Goal: Obtain resource: Download file/media

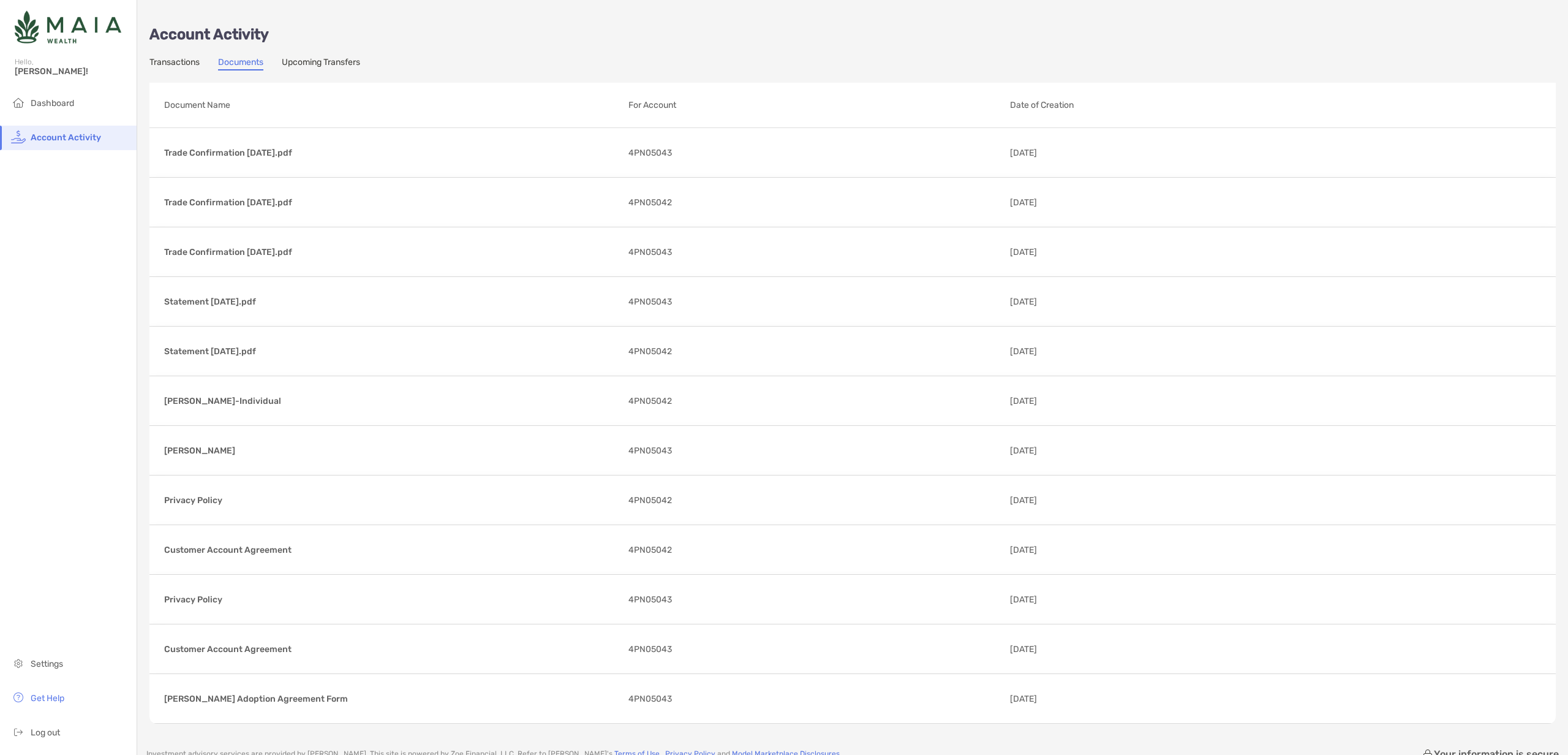
click at [239, 63] on link "Documents" at bounding box center [241, 63] width 45 height 14
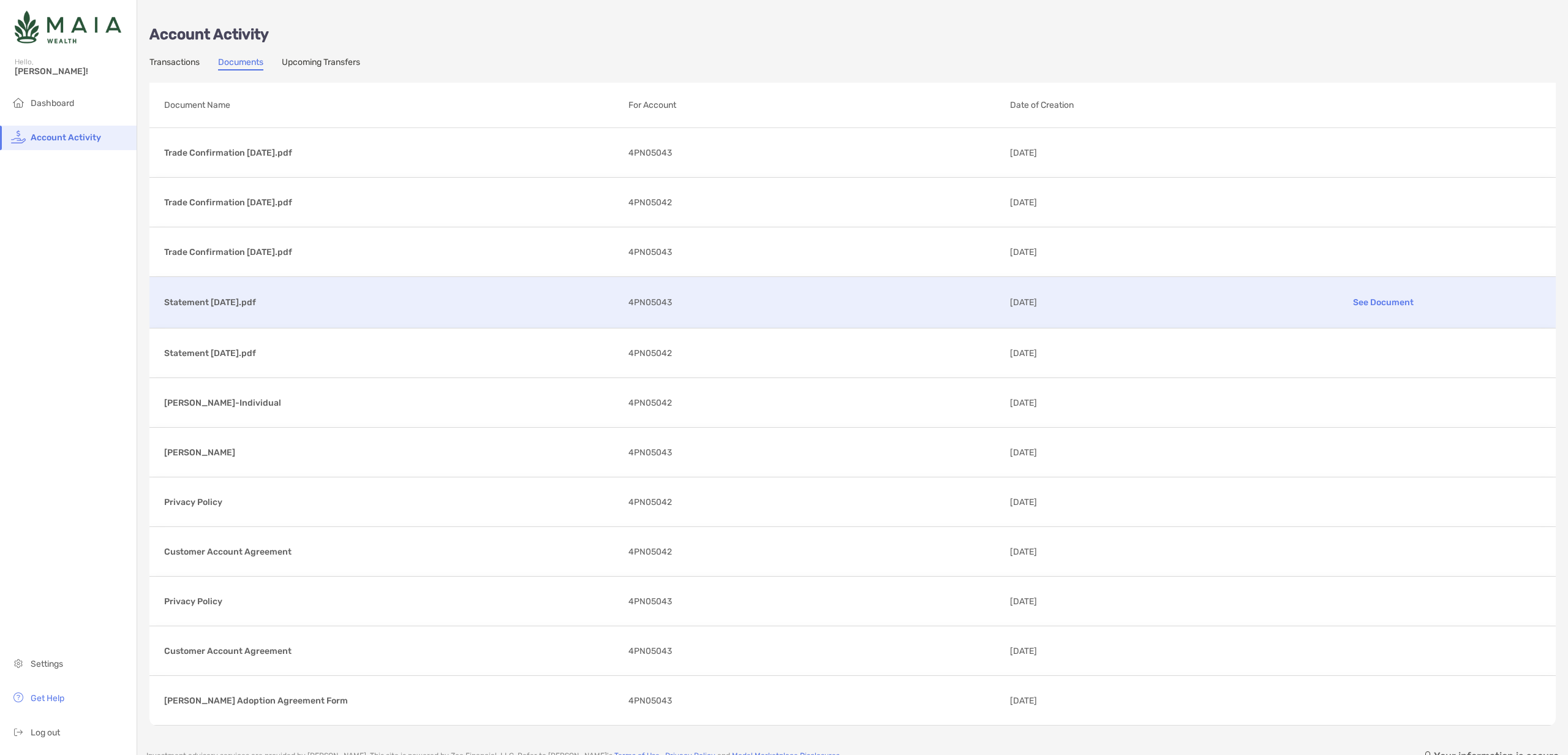
click at [253, 300] on p "Statement [DATE].pdf" at bounding box center [391, 302] width 455 height 15
click at [369, 308] on p "Statement [DATE].pdf" at bounding box center [391, 302] width 455 height 15
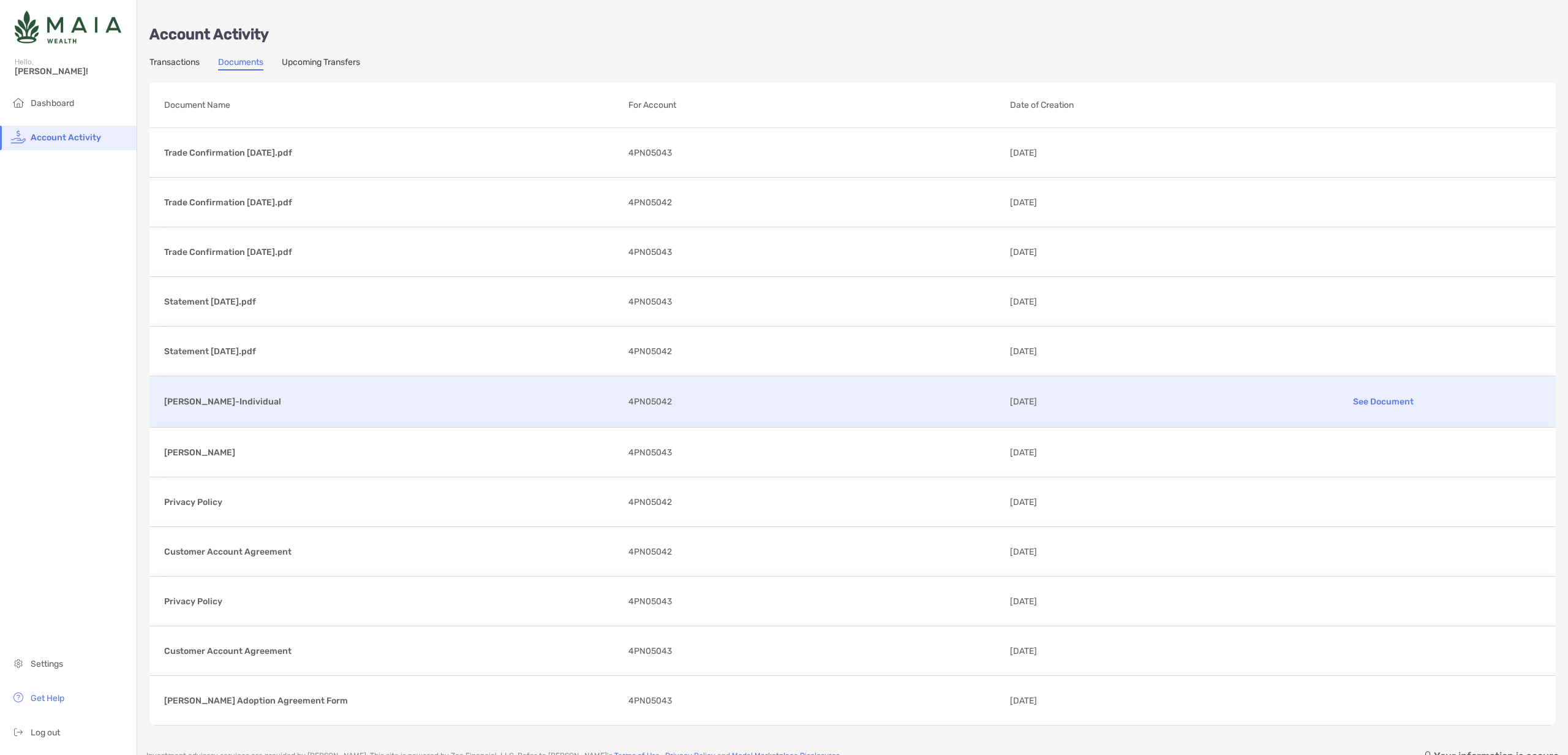
click at [304, 402] on p "[PERSON_NAME]-Individual" at bounding box center [391, 402] width 455 height 15
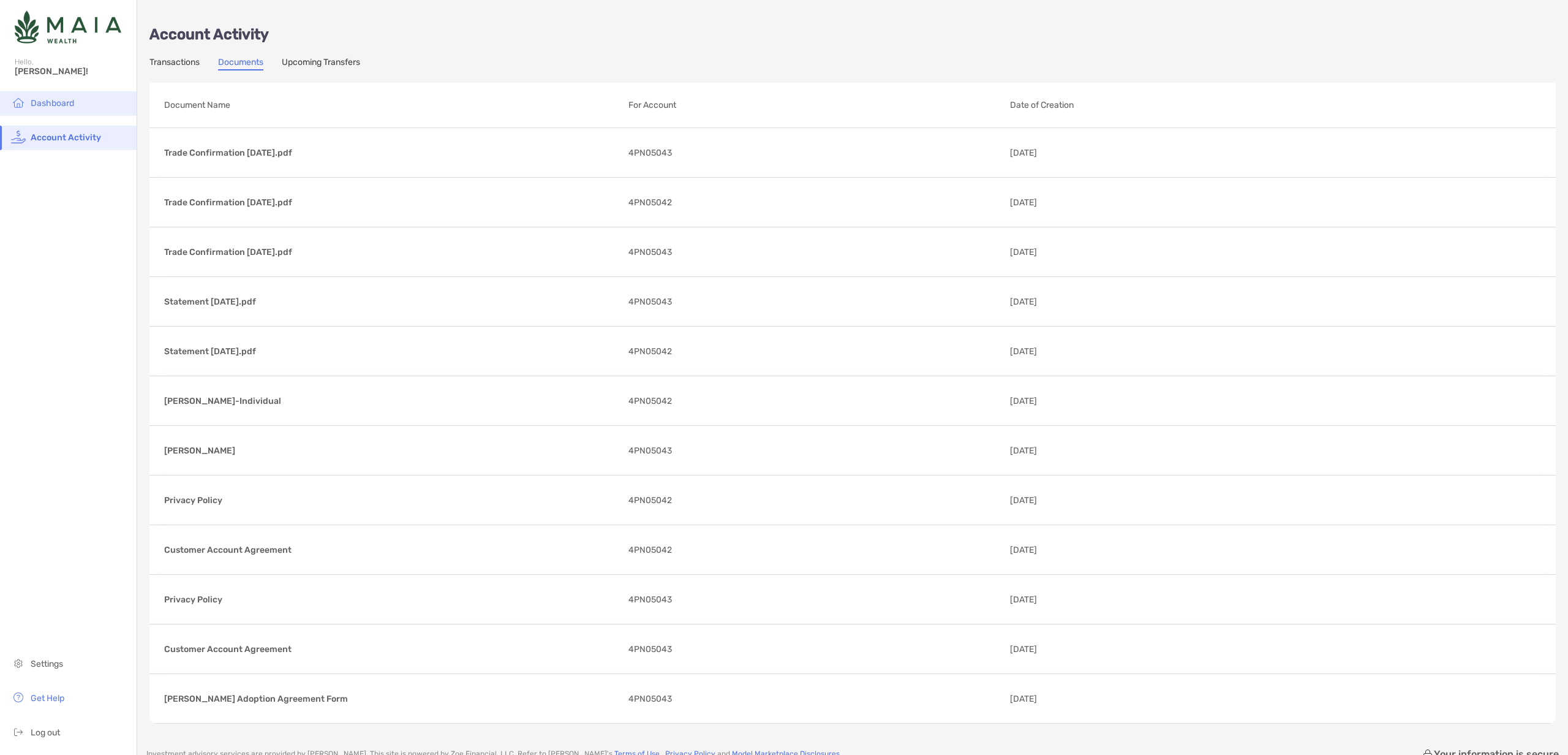
click at [79, 107] on li "Dashboard" at bounding box center [68, 103] width 137 height 25
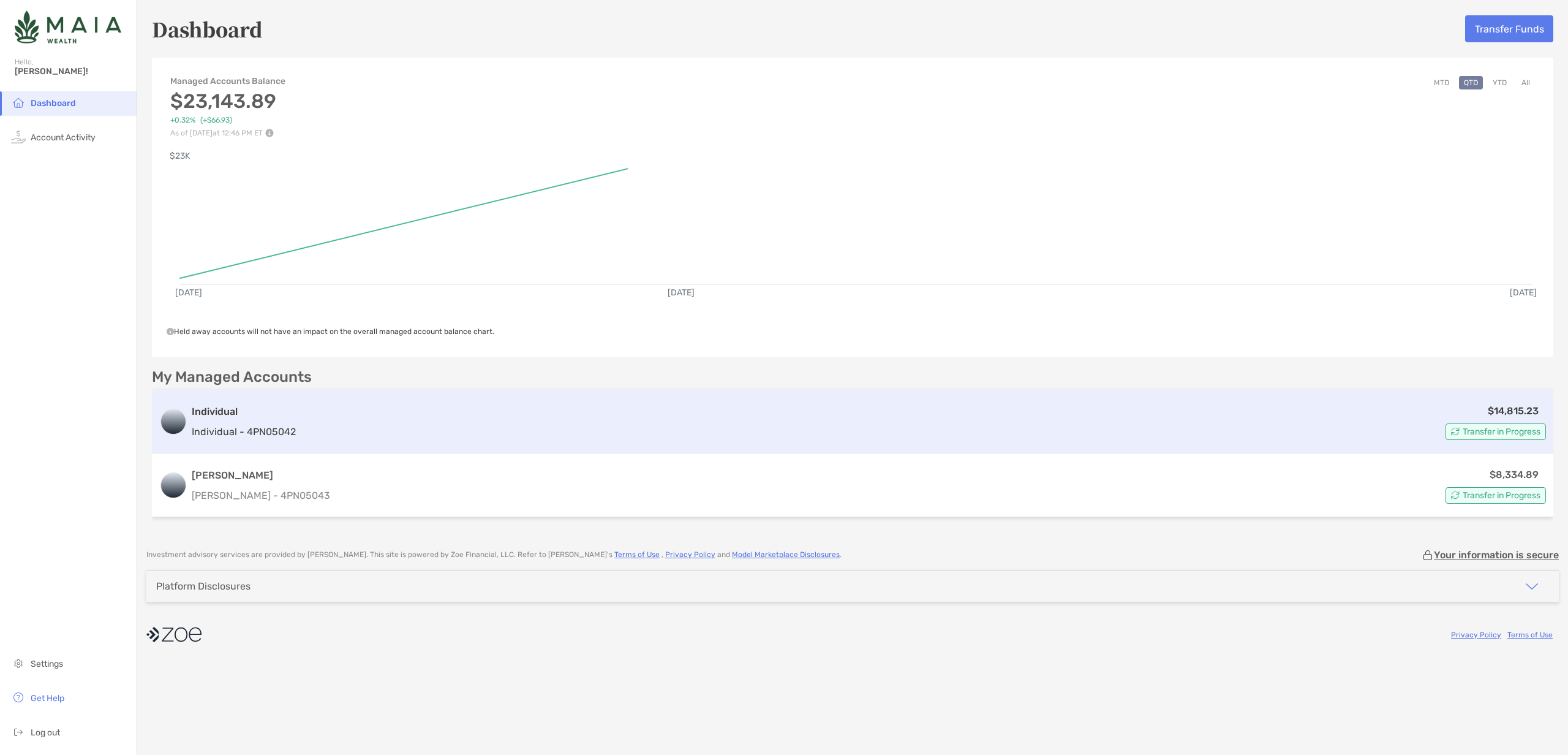
click at [332, 414] on div "$14,815.23 Transfer in Progress" at bounding box center [924, 421] width 1245 height 37
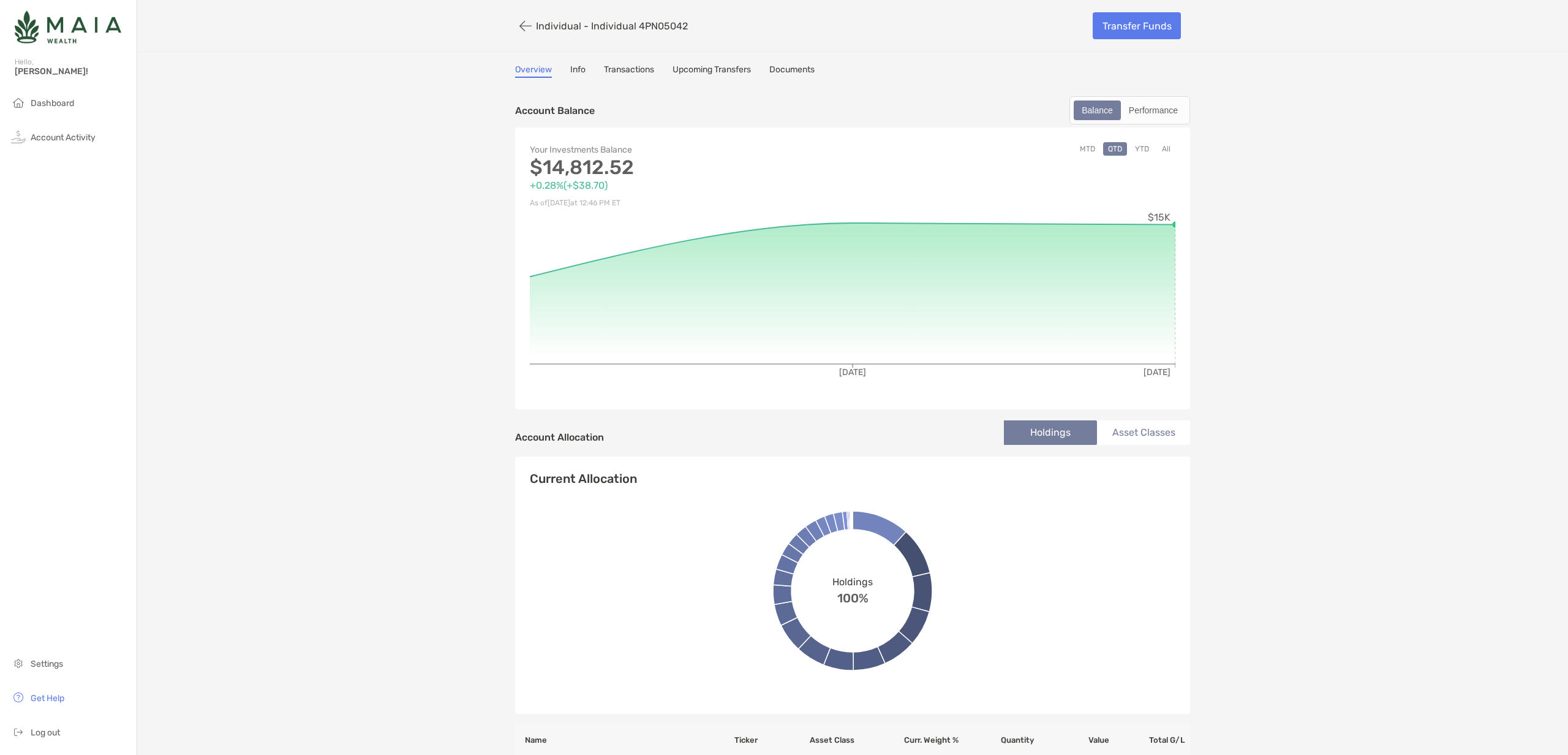
click at [787, 71] on link "Documents" at bounding box center [792, 71] width 45 height 14
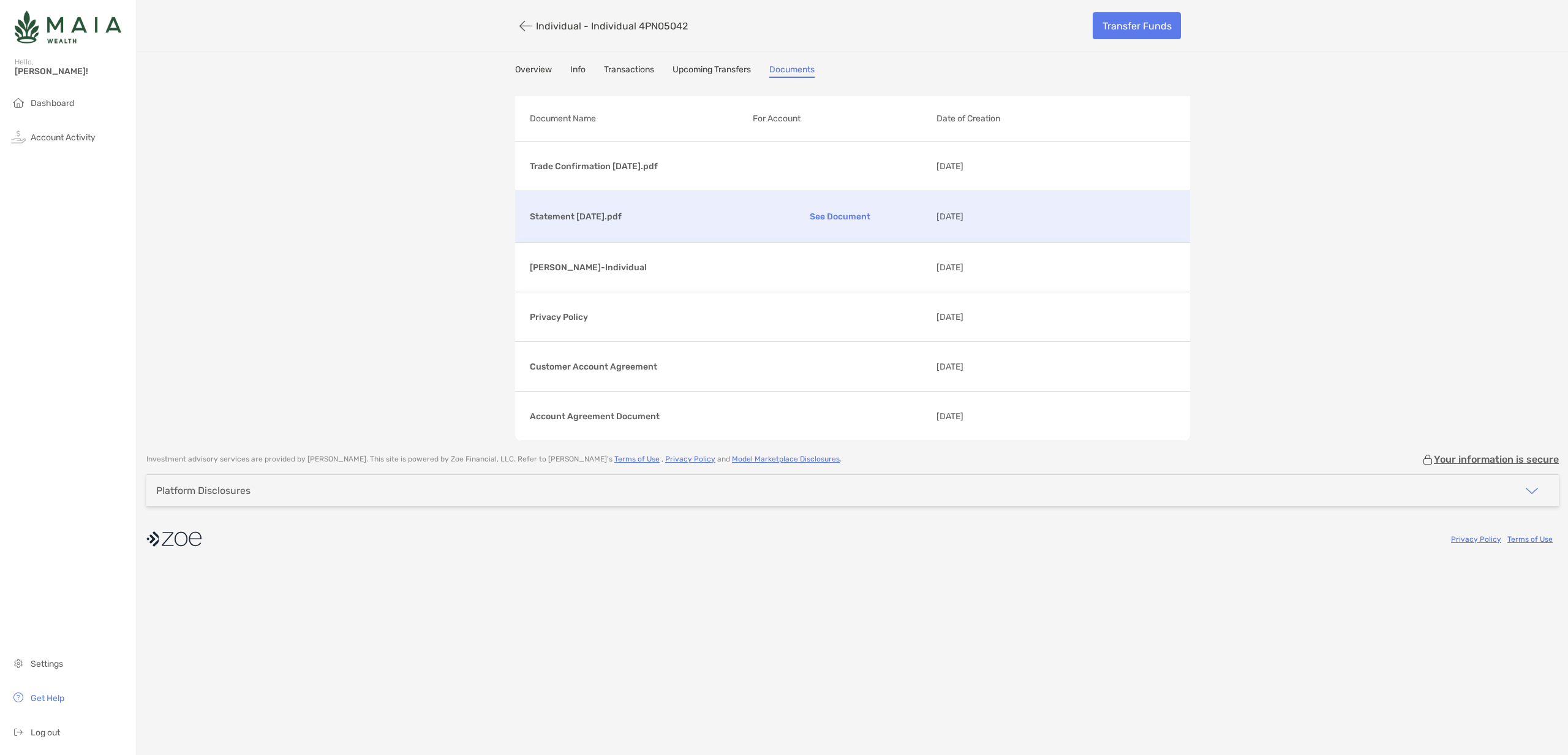
click at [577, 215] on p "Statement [DATE].pdf" at bounding box center [636, 216] width 213 height 15
